Goal: Use online tool/utility: Utilize a website feature to perform a specific function

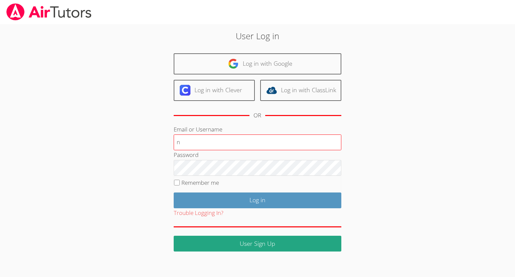
type input "[EMAIL_ADDRESS][DOMAIN_NAME]"
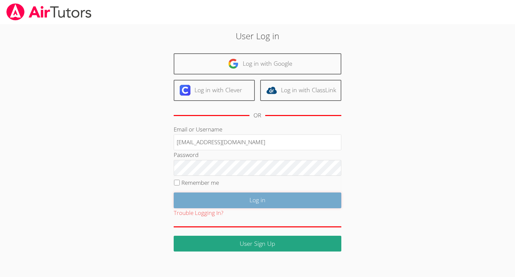
click at [257, 199] on input "Log in" at bounding box center [258, 200] width 168 height 16
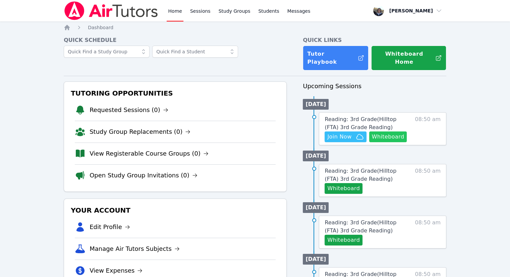
click at [389, 131] on button "Whiteboard" at bounding box center [388, 136] width 38 height 11
click at [386, 133] on button "Whiteboard" at bounding box center [388, 136] width 38 height 11
